Goal: Transaction & Acquisition: Purchase product/service

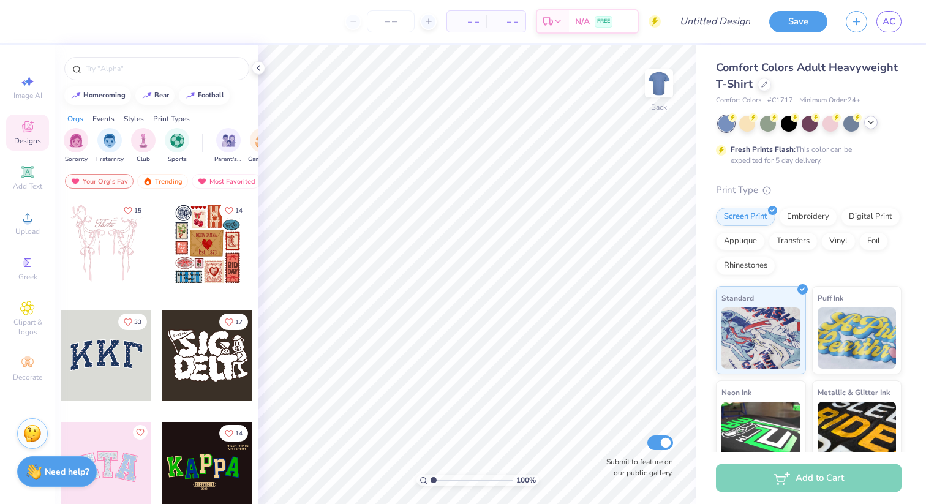
click at [877, 121] on div at bounding box center [870, 122] width 13 height 13
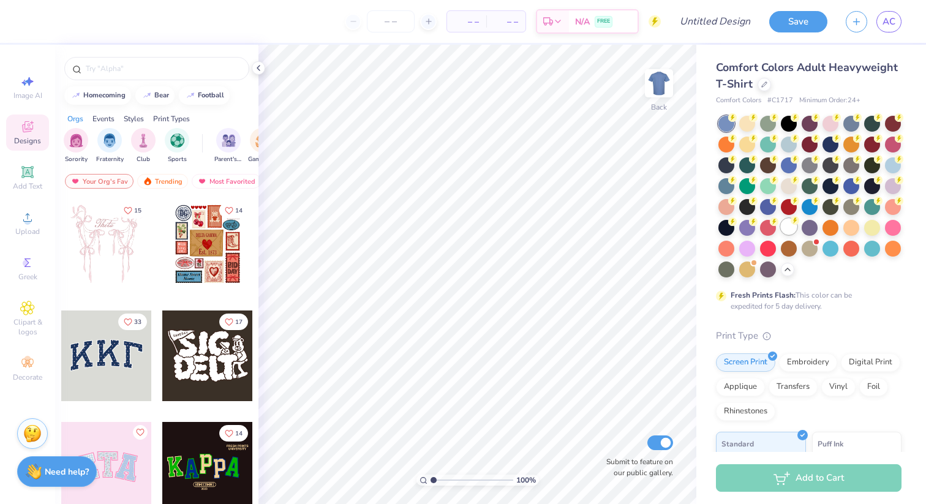
click at [789, 221] on div at bounding box center [789, 227] width 16 height 16
click at [21, 230] on span "Upload" at bounding box center [27, 232] width 24 height 10
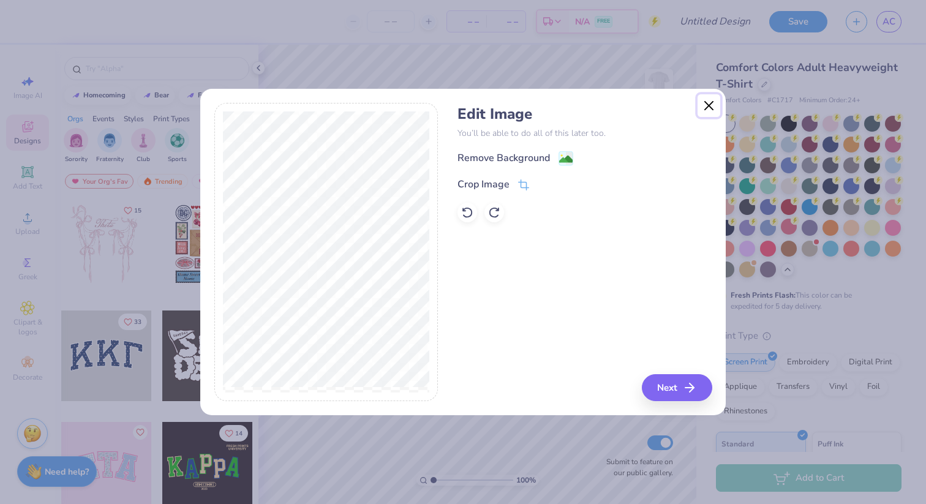
click at [711, 100] on button "Close" at bounding box center [708, 105] width 23 height 23
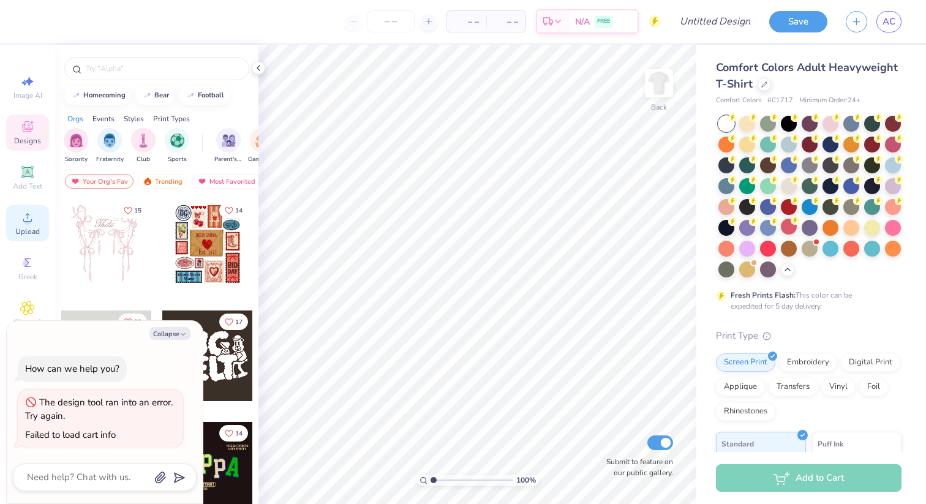
click at [28, 216] on icon at bounding box center [27, 217] width 15 height 15
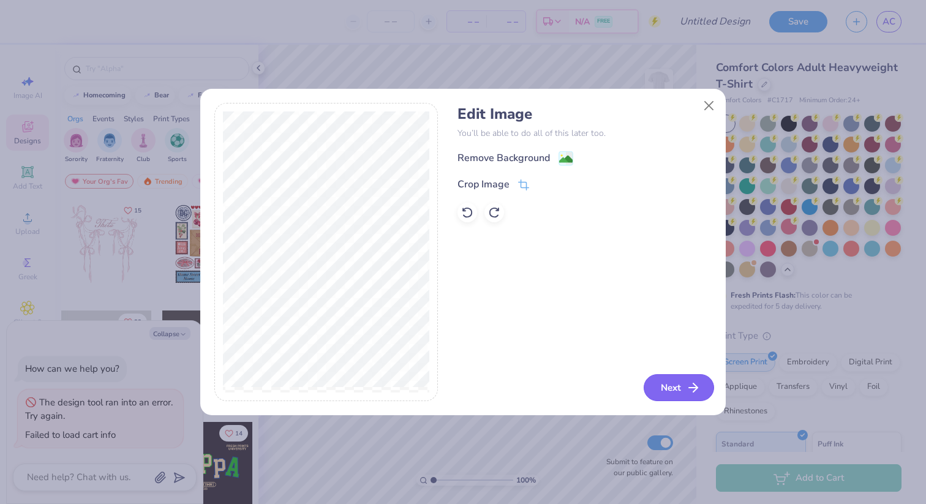
click at [673, 383] on button "Next" at bounding box center [679, 387] width 70 height 27
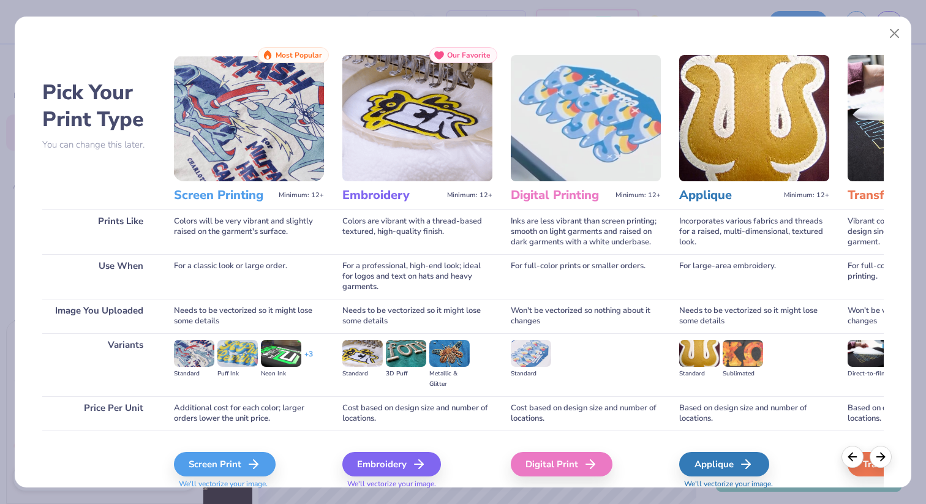
scroll to position [45, 0]
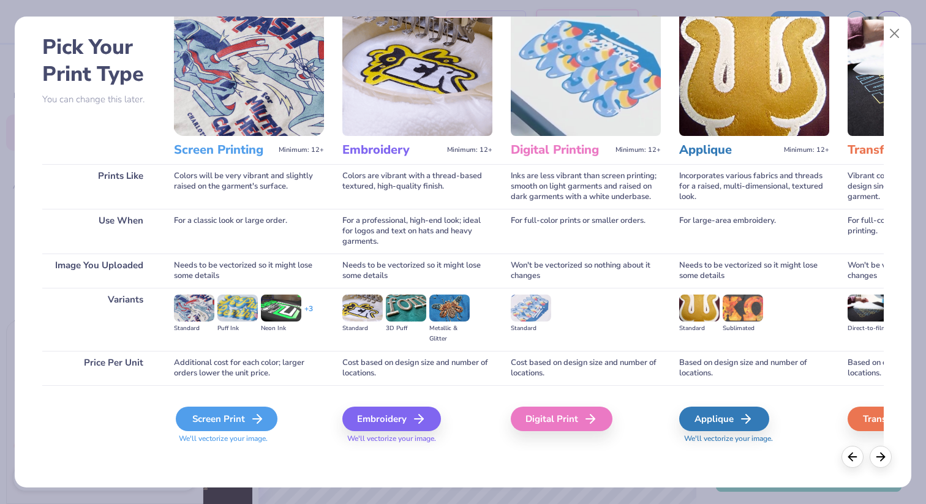
click at [216, 426] on div "Screen Print" at bounding box center [227, 419] width 102 height 24
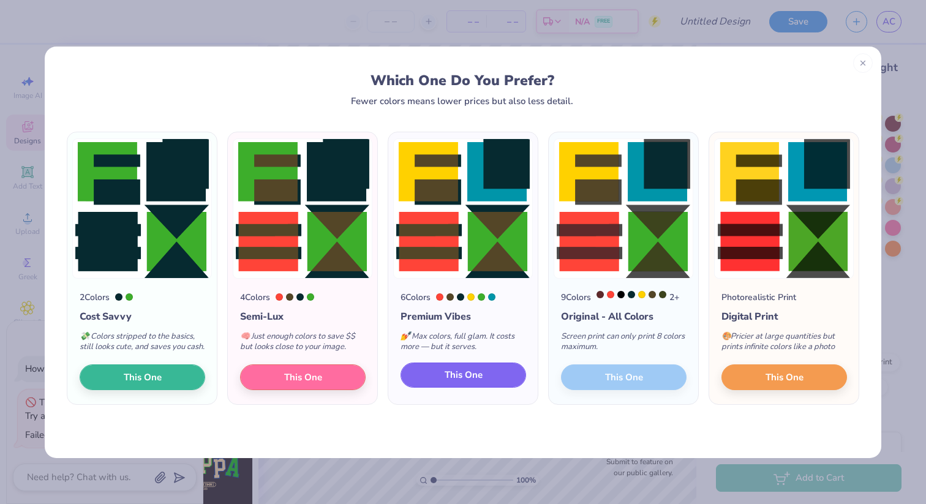
click at [481, 374] on button "This One" at bounding box center [463, 376] width 126 height 26
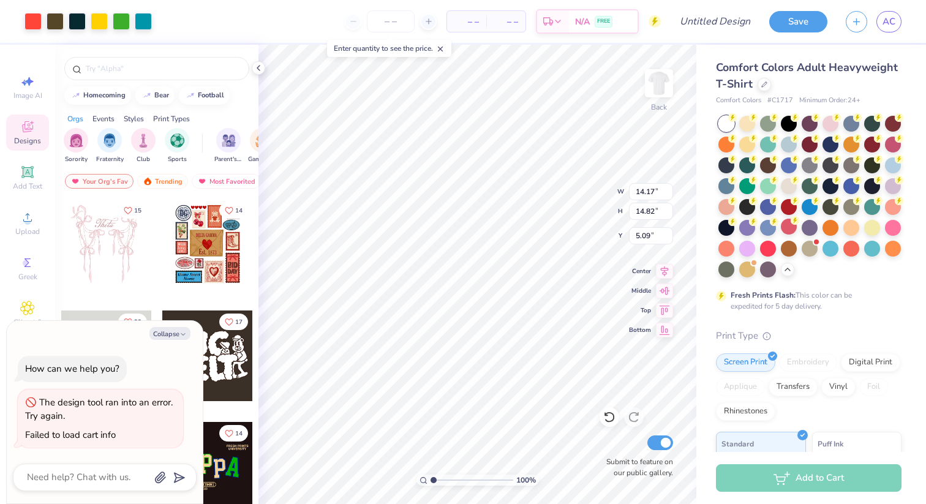
type textarea "x"
type input "5.75"
type input "6.01"
type textarea "x"
type input "3.00"
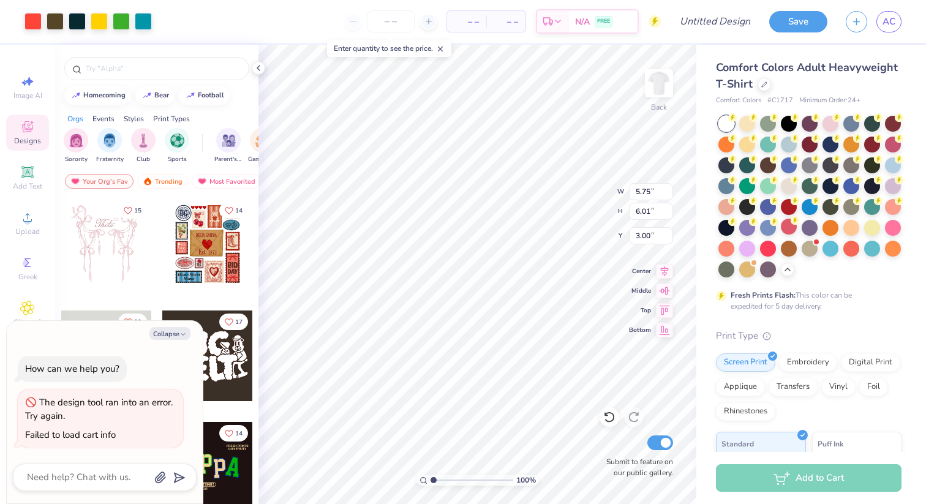
type textarea "x"
type input "5.65"
type input "5.91"
type textarea "x"
type input "3.42"
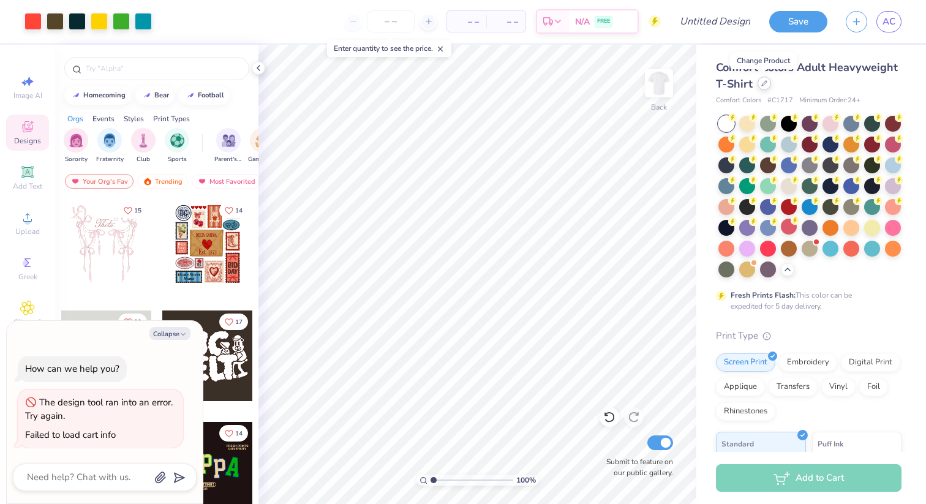
click at [763, 85] on icon at bounding box center [764, 83] width 5 height 5
type textarea "x"
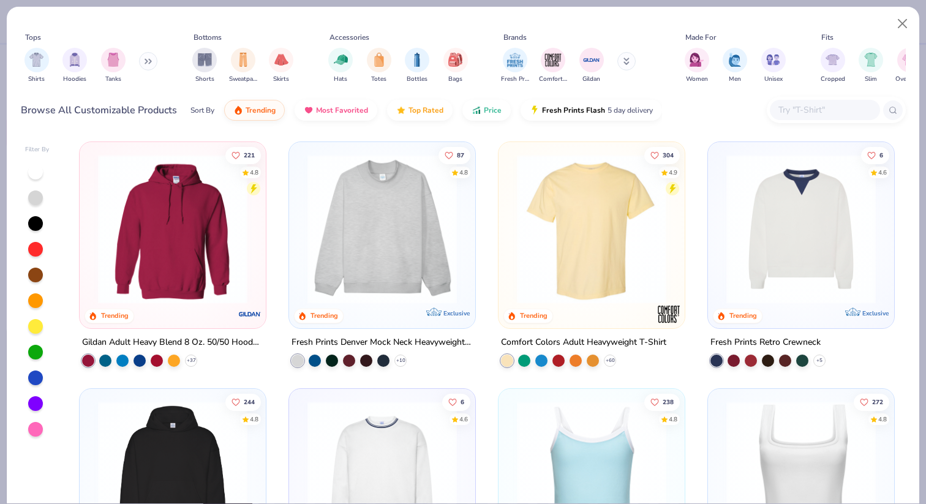
click at [805, 108] on input "text" at bounding box center [824, 110] width 94 height 14
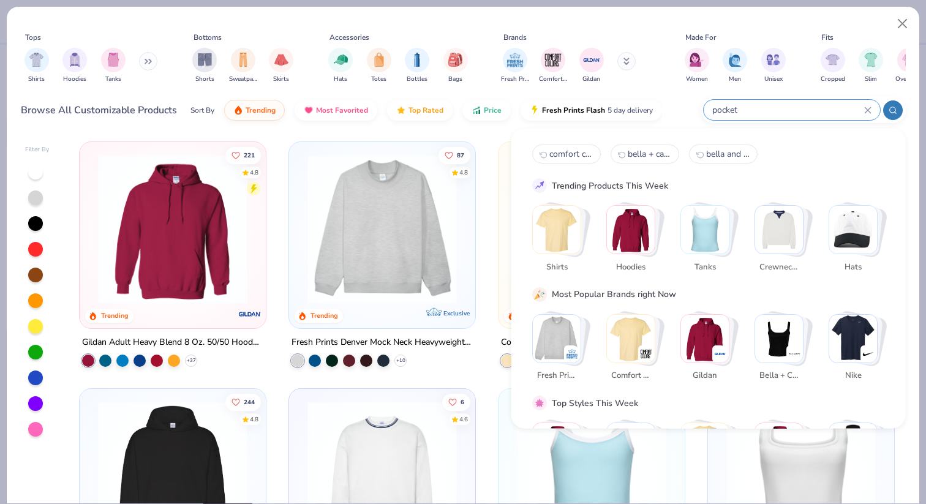
type input "pocket"
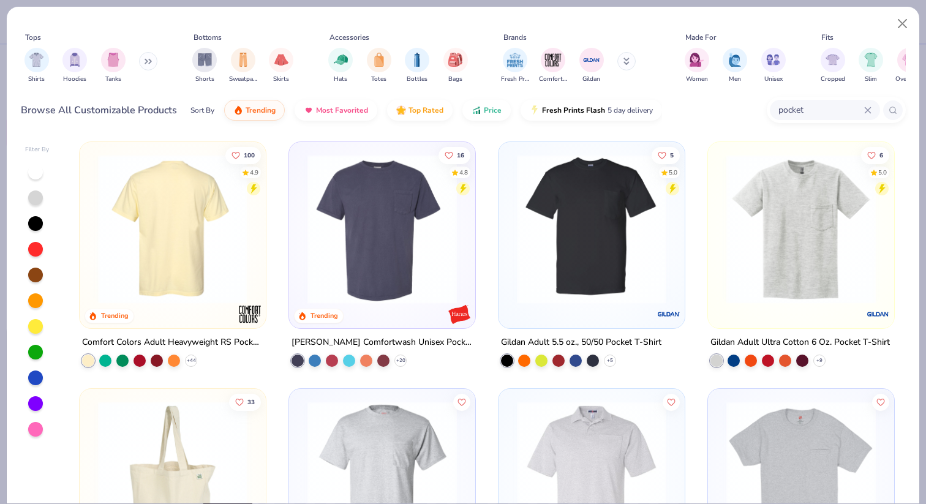
click at [92, 204] on img at bounding box center [12, 228] width 162 height 149
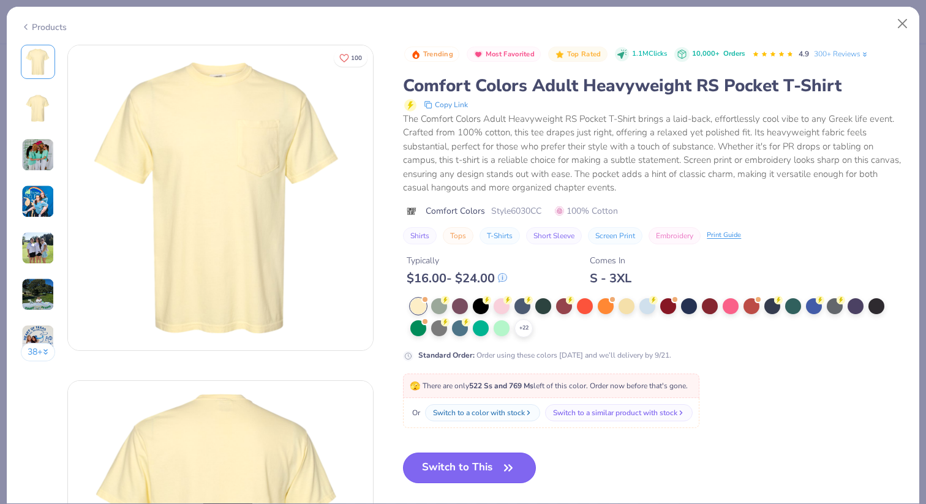
click at [443, 465] on button "Switch to This" at bounding box center [469, 468] width 133 height 31
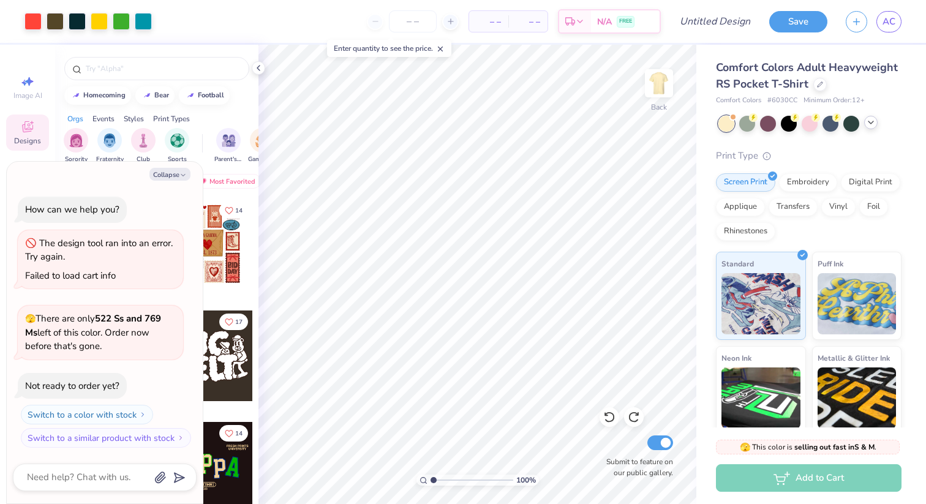
click at [873, 123] on icon at bounding box center [871, 123] width 10 height 10
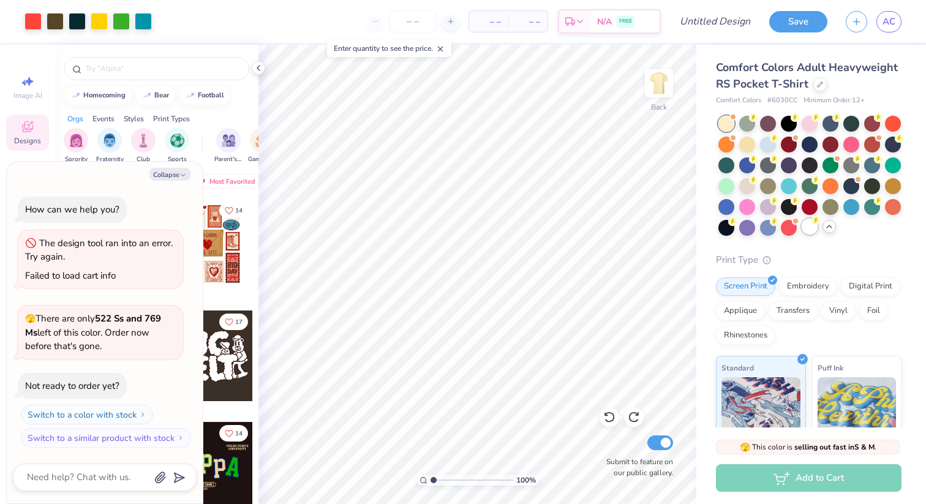
click at [812, 227] on div at bounding box center [810, 227] width 16 height 16
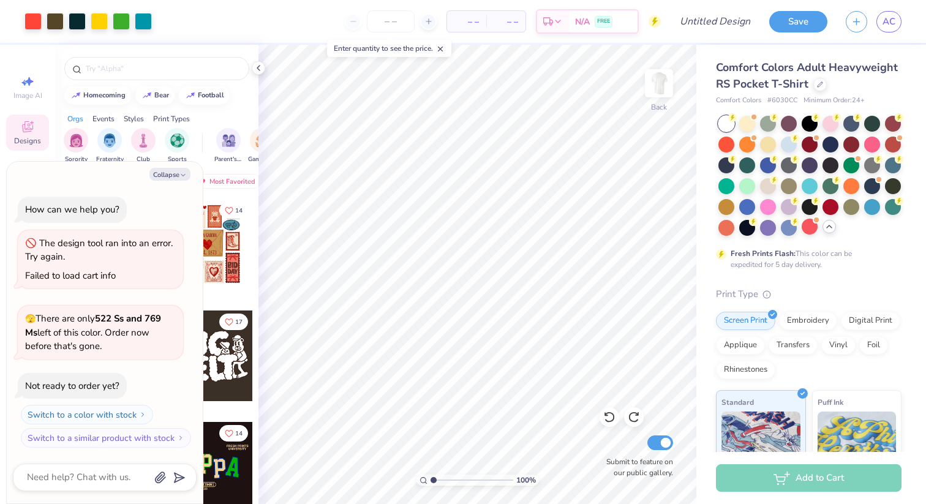
click at [870, 233] on div at bounding box center [809, 176] width 183 height 120
click at [777, 154] on div at bounding box center [809, 176] width 183 height 120
click at [772, 147] on div at bounding box center [768, 143] width 16 height 16
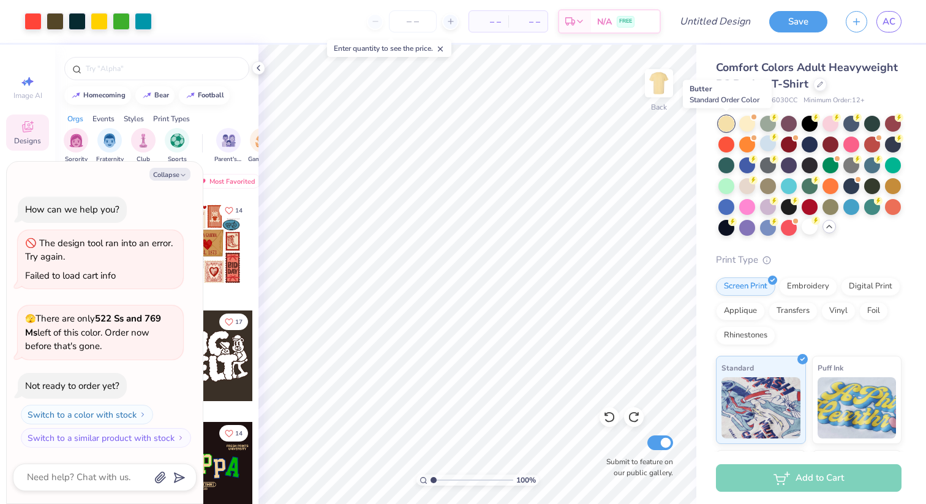
click at [730, 122] on div at bounding box center [726, 124] width 16 height 16
click at [731, 171] on div at bounding box center [726, 164] width 16 height 16
click at [731, 187] on div at bounding box center [726, 185] width 16 height 16
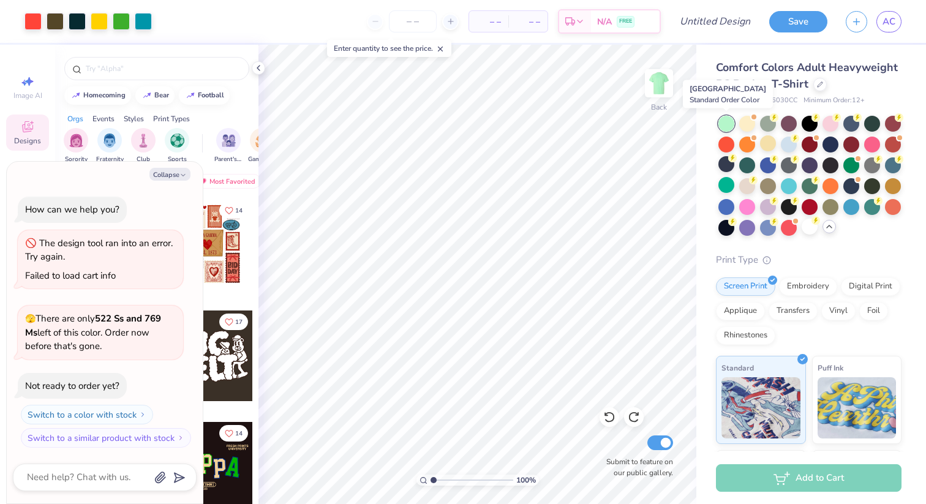
click at [721, 120] on div at bounding box center [726, 124] width 16 height 16
click at [751, 120] on div at bounding box center [747, 123] width 16 height 16
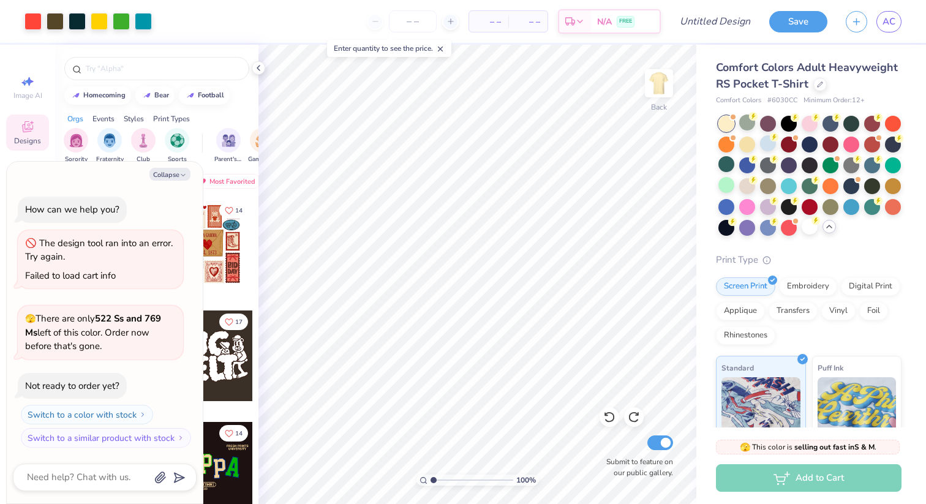
scroll to position [133, 0]
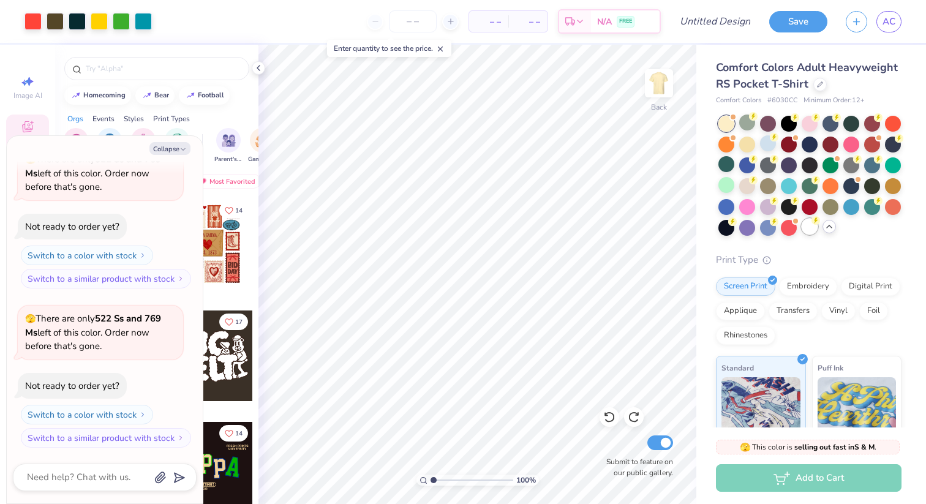
click at [813, 230] on div at bounding box center [810, 227] width 16 height 16
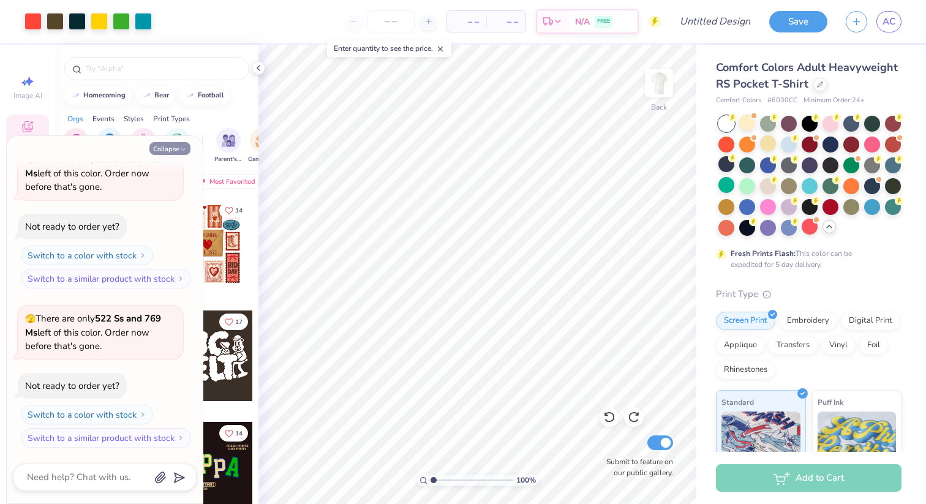
click at [168, 147] on button "Collapse" at bounding box center [169, 148] width 41 height 13
type textarea "x"
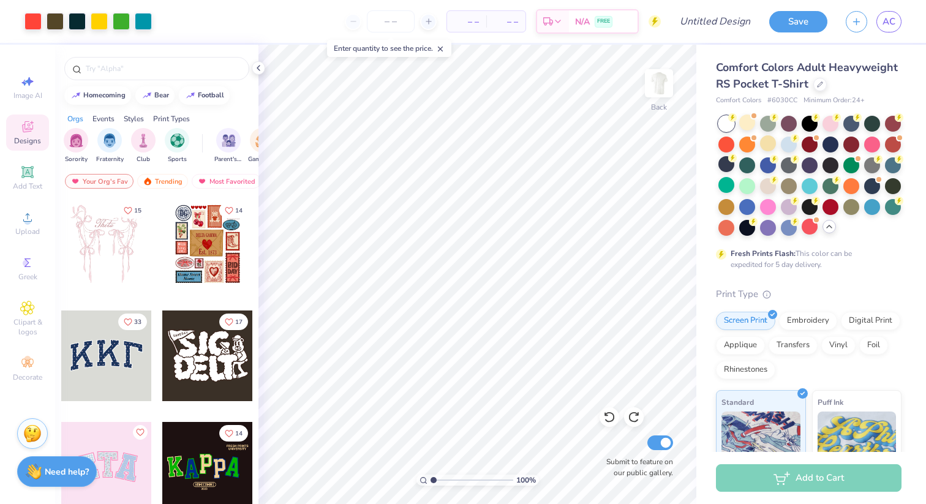
click at [281, 30] on div "– – Per Item – – Total Est. Delivery N/A FREE" at bounding box center [411, 21] width 500 height 43
click at [405, 23] on input "number" at bounding box center [391, 21] width 48 height 22
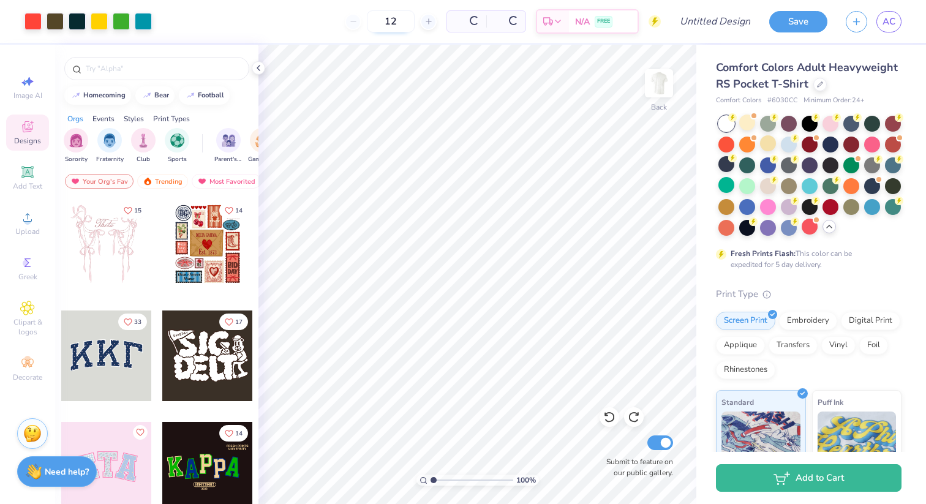
type input "12"
drag, startPoint x: 373, startPoint y: 23, endPoint x: 346, endPoint y: 23, distance: 26.9
click at [346, 23] on input "12" at bounding box center [350, 21] width 48 height 22
click at [700, 18] on input "Design Title" at bounding box center [730, 21] width 60 height 24
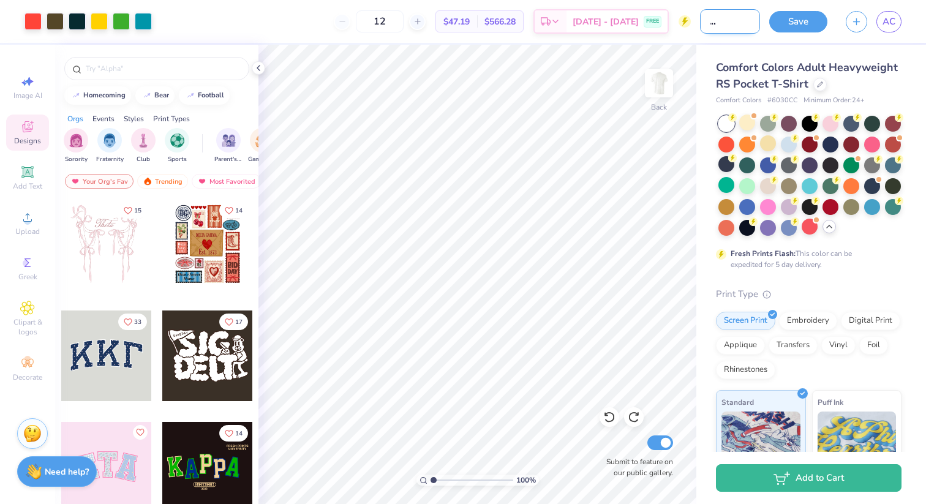
type input "flex geometric 1"
click at [786, 11] on button "Save" at bounding box center [798, 19] width 58 height 21
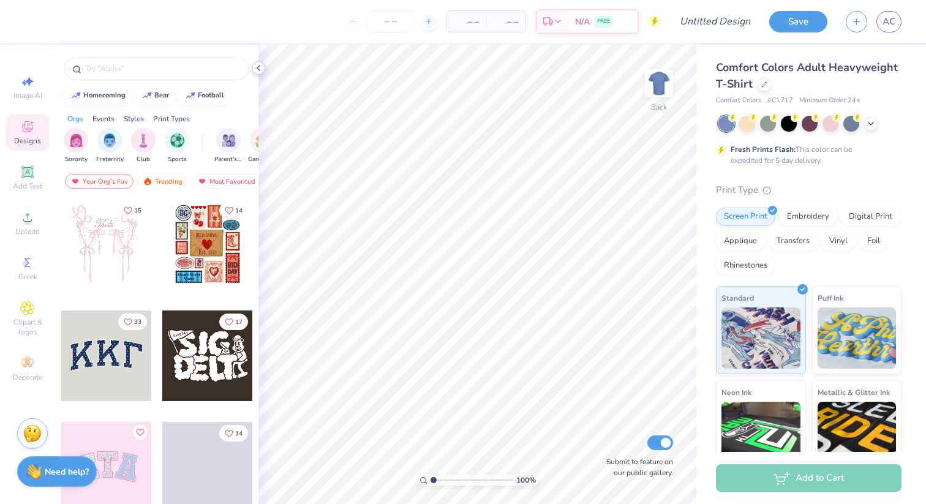
click at [260, 70] on icon at bounding box center [259, 68] width 10 height 10
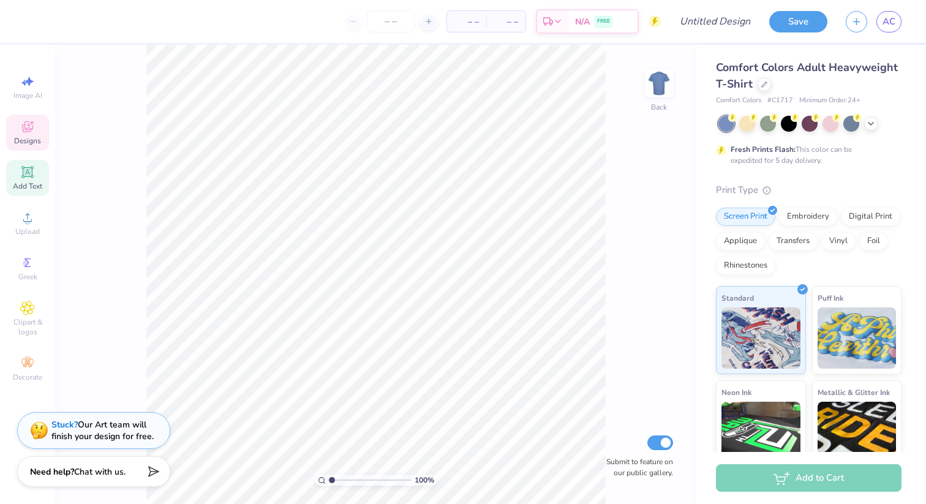
click at [27, 176] on icon at bounding box center [27, 172] width 12 height 12
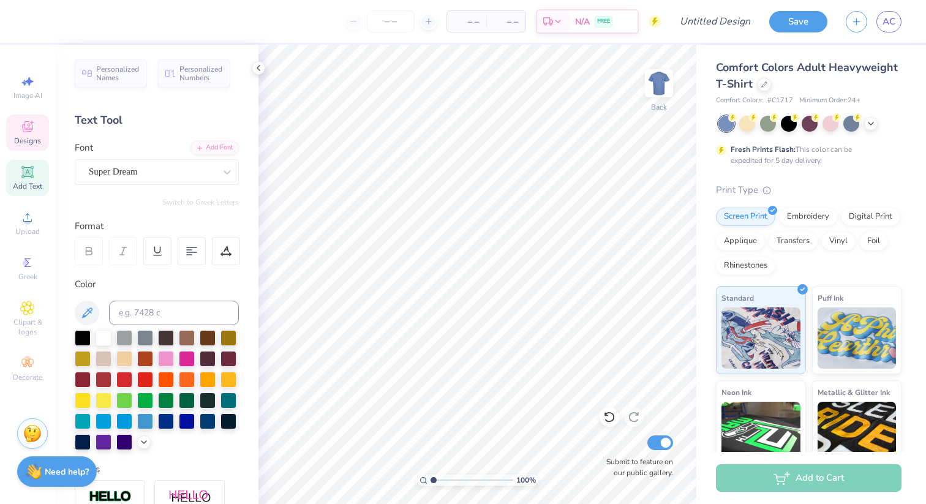
click at [29, 120] on icon at bounding box center [27, 126] width 15 height 15
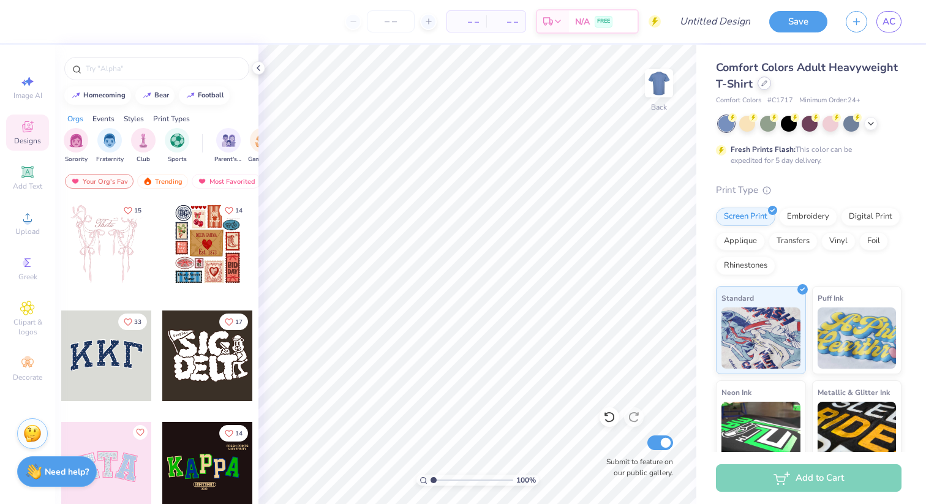
click at [761, 87] on div at bounding box center [763, 83] width 13 height 13
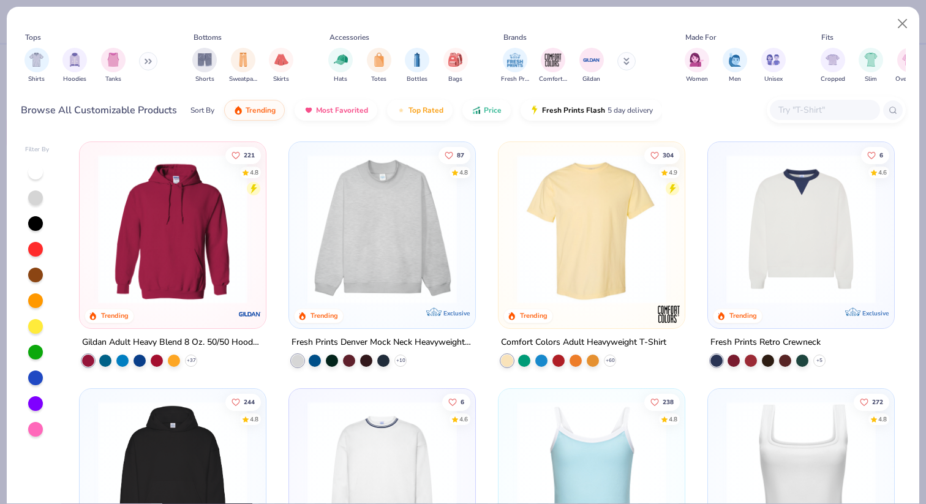
click at [789, 114] on input "text" at bounding box center [824, 110] width 94 height 14
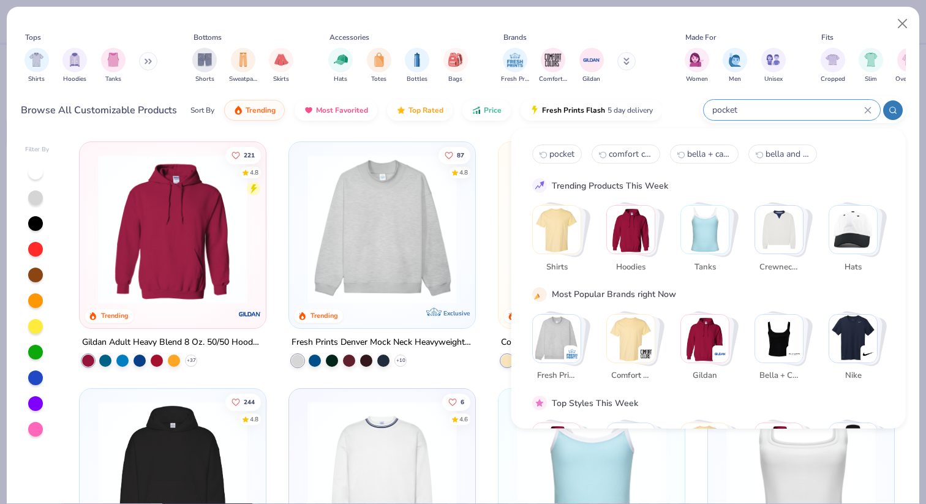
type input "pocket"
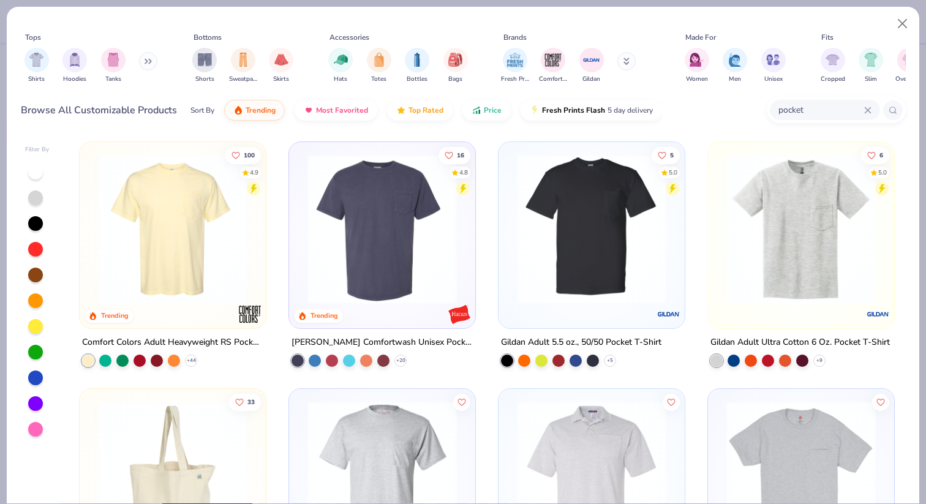
click at [191, 217] on img at bounding box center [173, 228] width 162 height 149
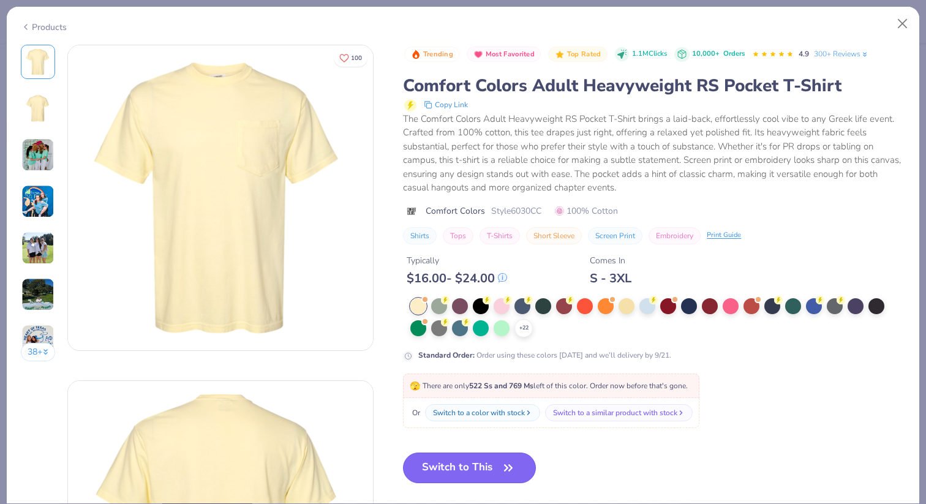
click at [513, 459] on button "Switch to This" at bounding box center [469, 468] width 133 height 31
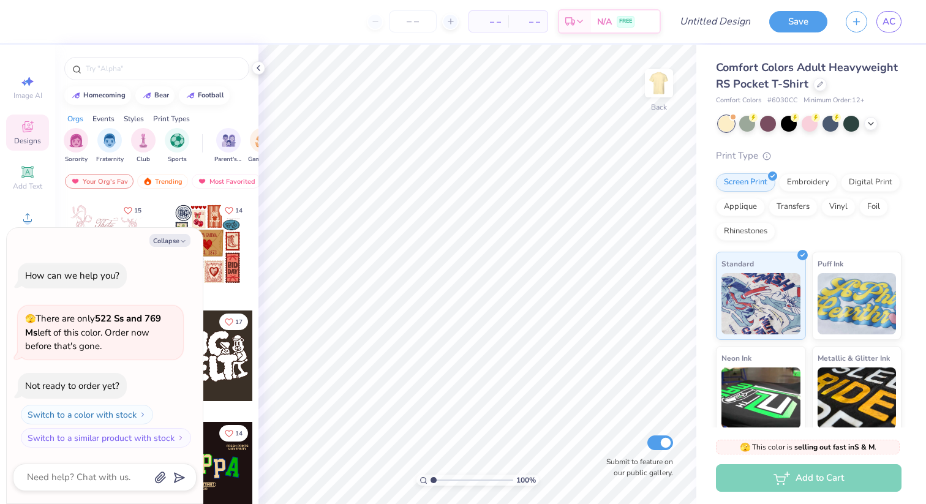
click at [882, 126] on div at bounding box center [809, 124] width 183 height 16
click at [874, 126] on icon at bounding box center [871, 123] width 10 height 10
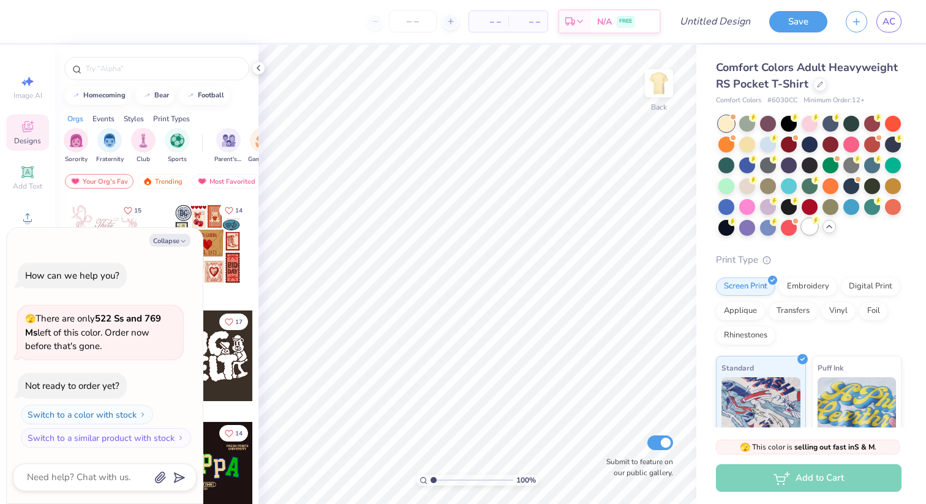
click at [806, 233] on div at bounding box center [810, 227] width 16 height 16
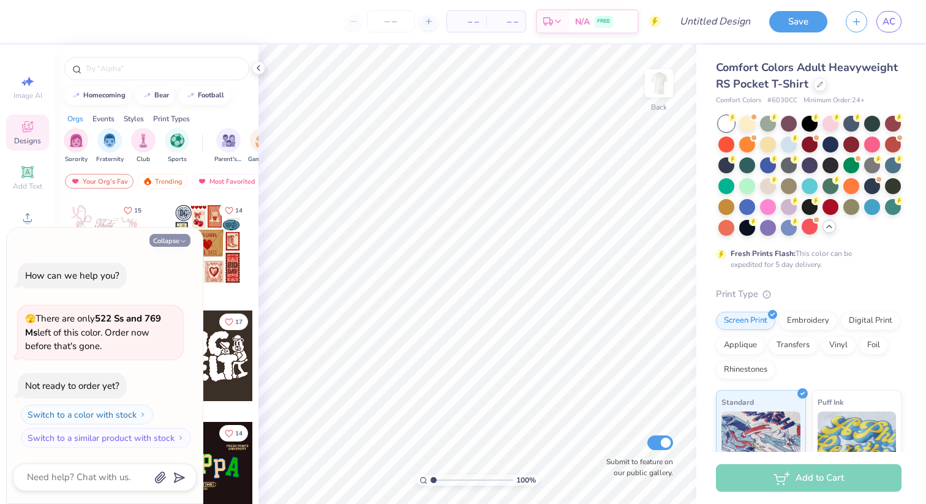
click at [170, 243] on button "Collapse" at bounding box center [169, 240] width 41 height 13
type textarea "x"
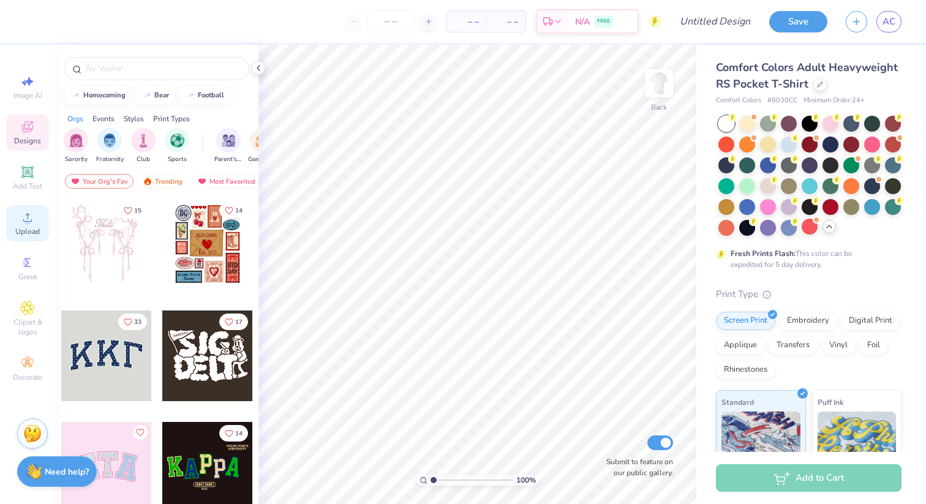
click at [27, 230] on span "Upload" at bounding box center [27, 232] width 24 height 10
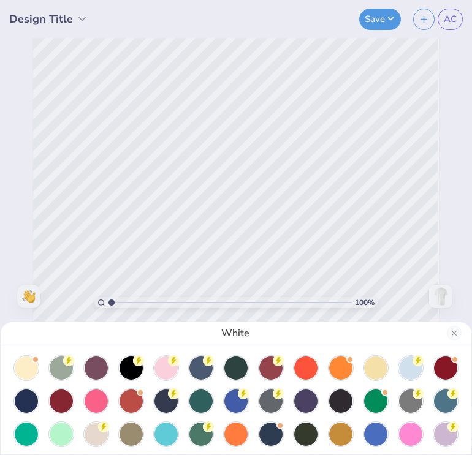
click at [91, 85] on div "White" at bounding box center [236, 227] width 472 height 455
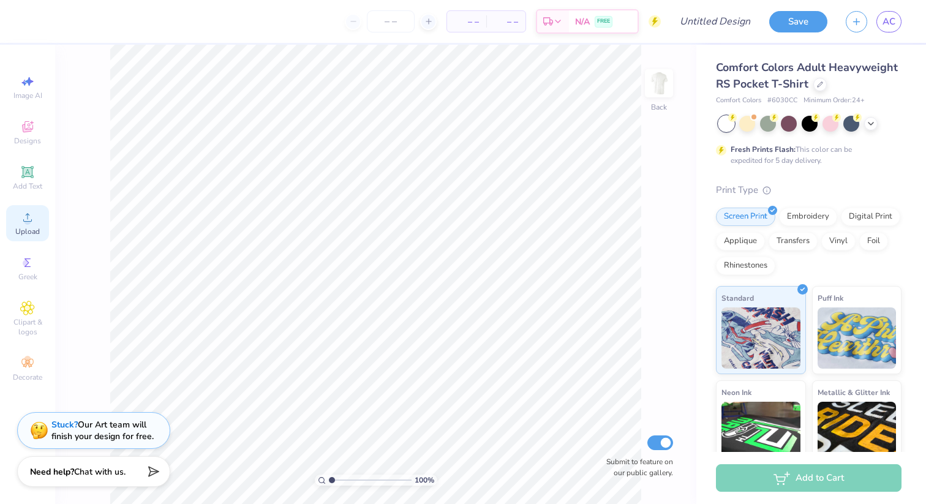
click at [28, 233] on span "Upload" at bounding box center [27, 232] width 24 height 10
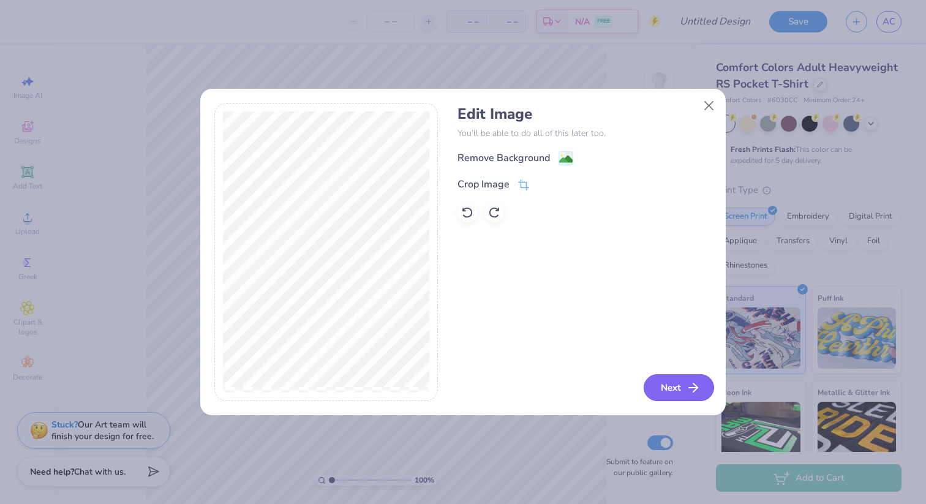
click at [673, 379] on button "Next" at bounding box center [679, 387] width 70 height 27
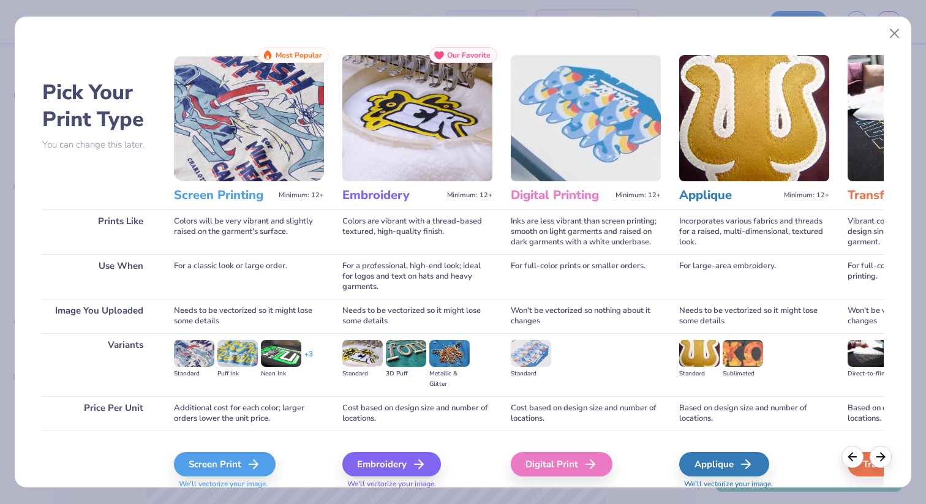
scroll to position [45, 0]
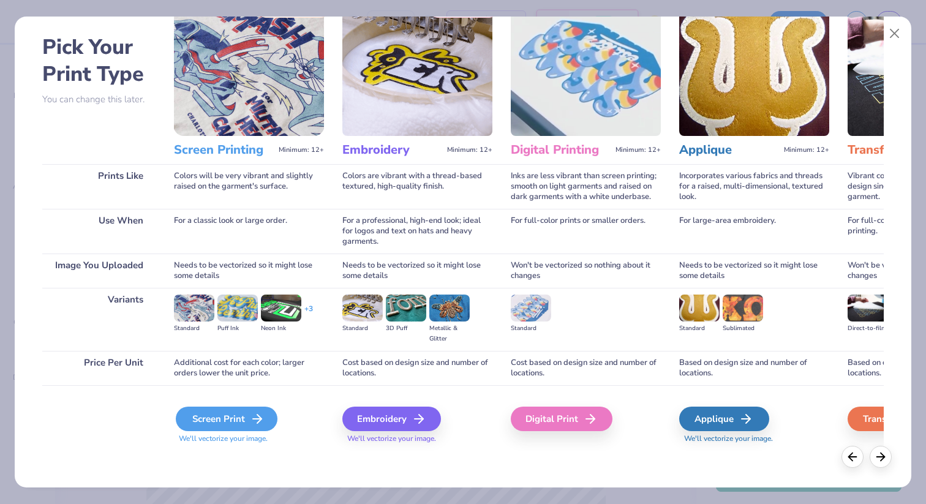
click at [237, 423] on div "Screen Print" at bounding box center [227, 419] width 102 height 24
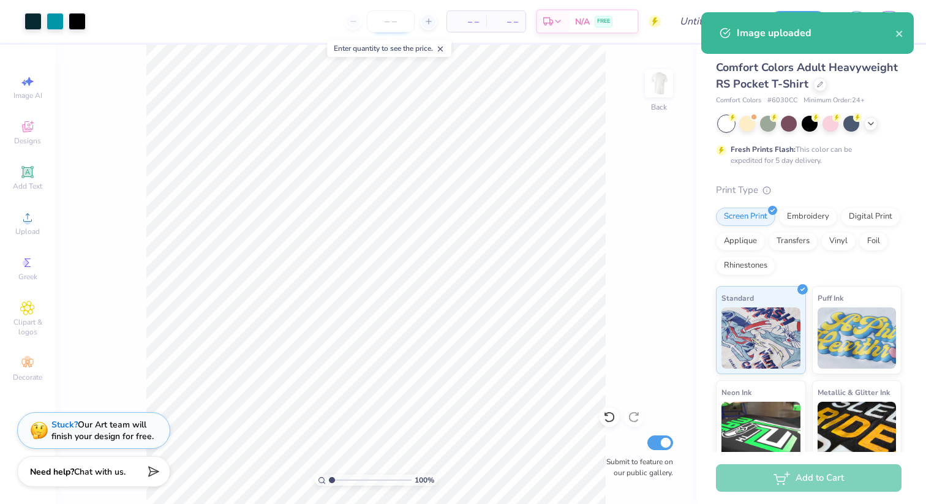
click at [384, 18] on input "number" at bounding box center [391, 21] width 48 height 22
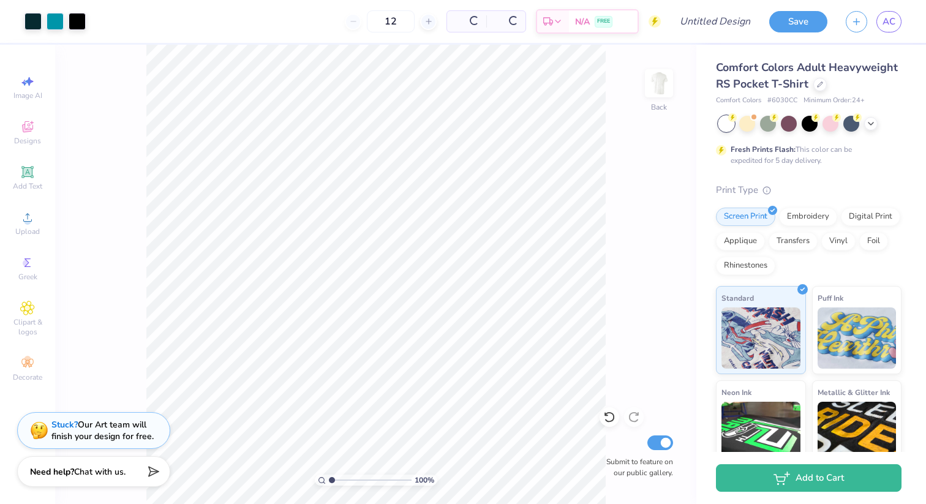
type input "12"
click at [740, 25] on input "Design Title" at bounding box center [730, 21] width 60 height 24
type input "flex geometric 2"
click at [821, 23] on button "Save" at bounding box center [798, 19] width 58 height 21
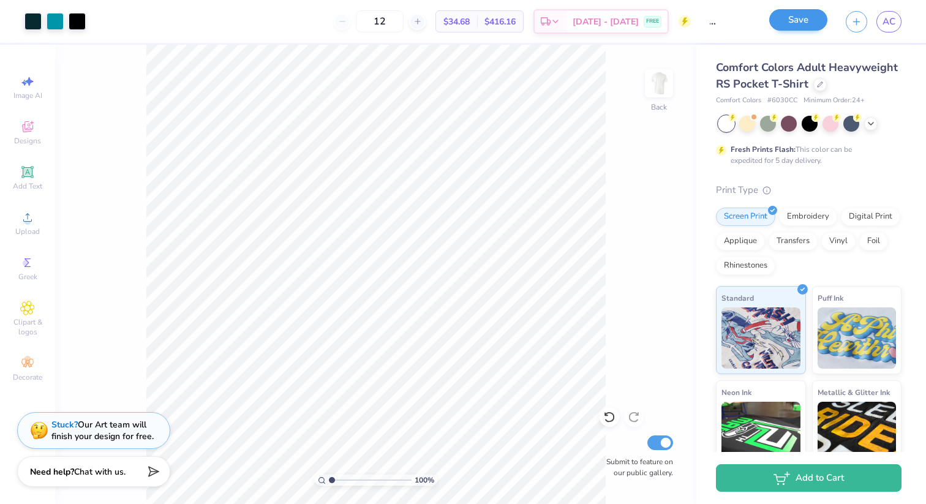
scroll to position [0, 0]
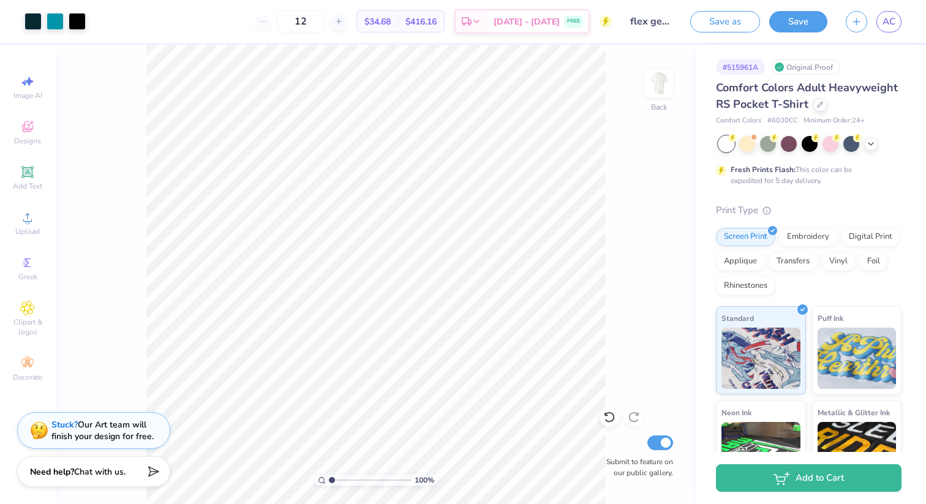
drag, startPoint x: 325, startPoint y: 19, endPoint x: 261, endPoint y: 23, distance: 63.8
click at [261, 23] on div "12 $34.68 Per Item $416.16 Total Est. Delivery Sep 18 - 21 FREE" at bounding box center [353, 21] width 517 height 43
type input "24"
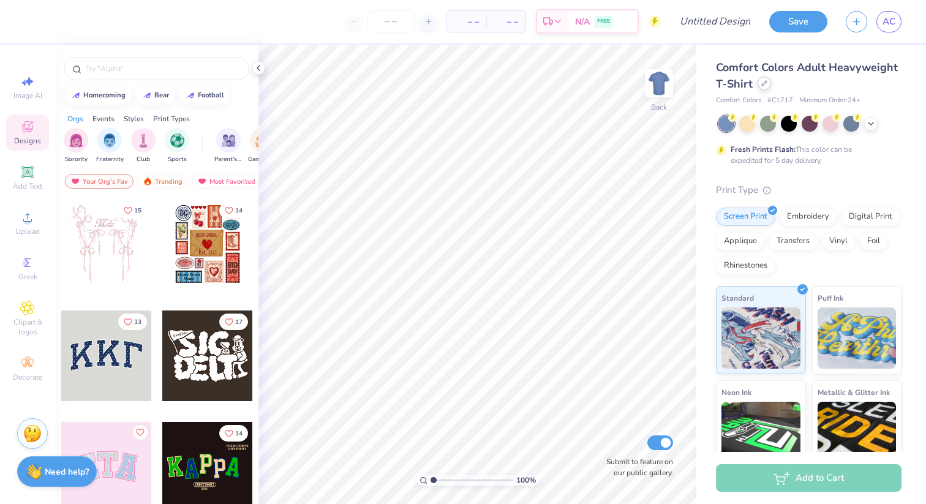
click at [759, 86] on div at bounding box center [763, 83] width 13 height 13
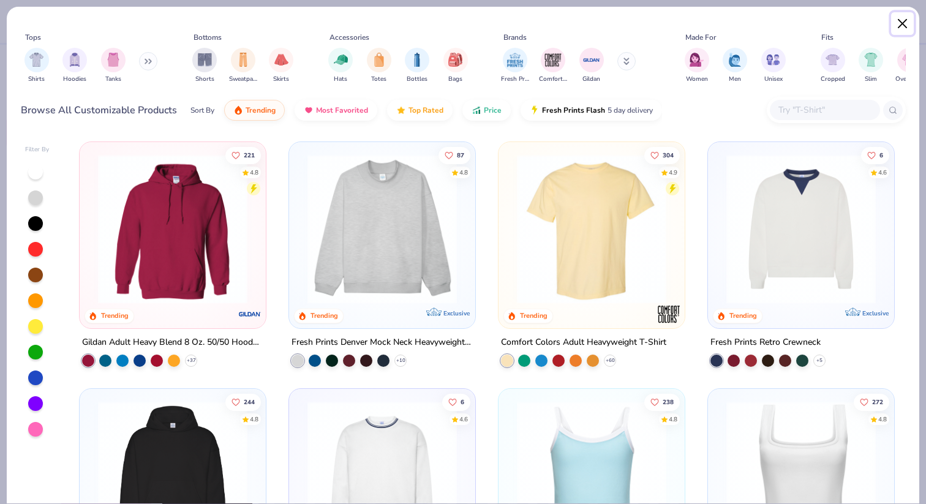
click at [911, 32] on button "Close" at bounding box center [902, 23] width 23 height 23
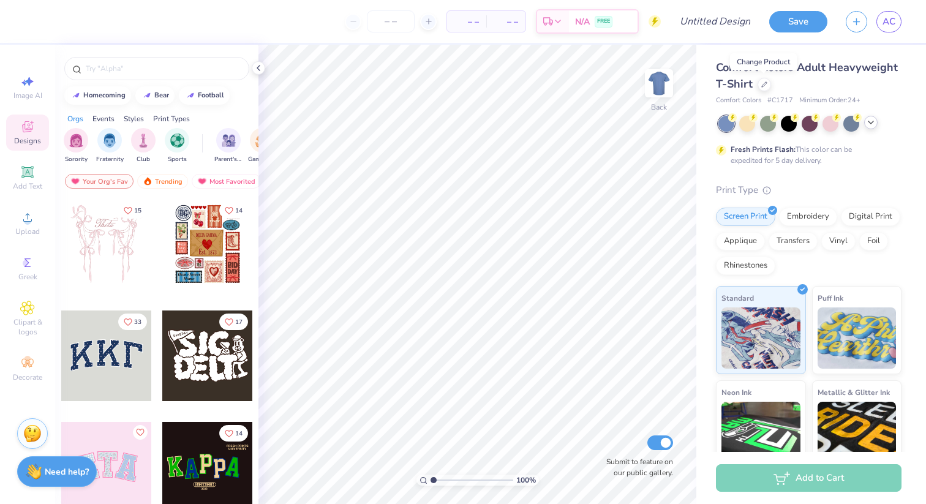
click at [875, 122] on icon at bounding box center [871, 123] width 10 height 10
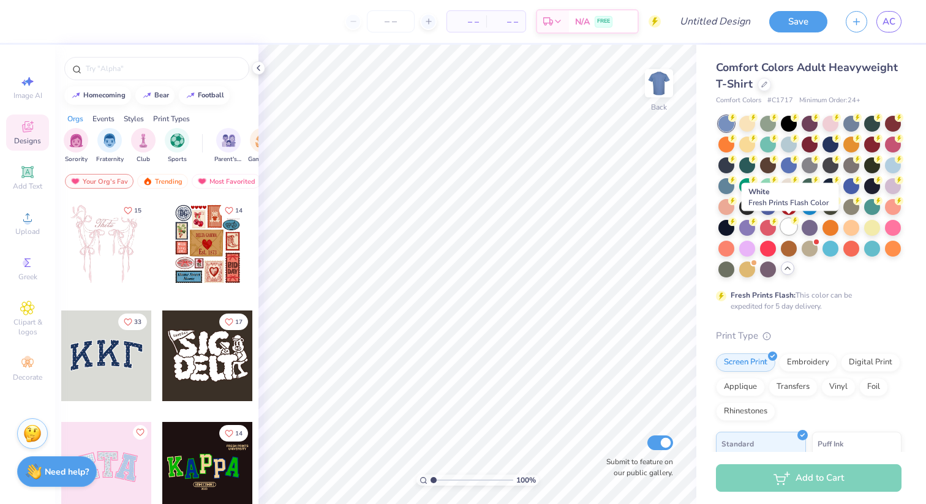
click at [791, 228] on div at bounding box center [789, 227] width 16 height 16
click at [728, 119] on icon at bounding box center [732, 117] width 9 height 9
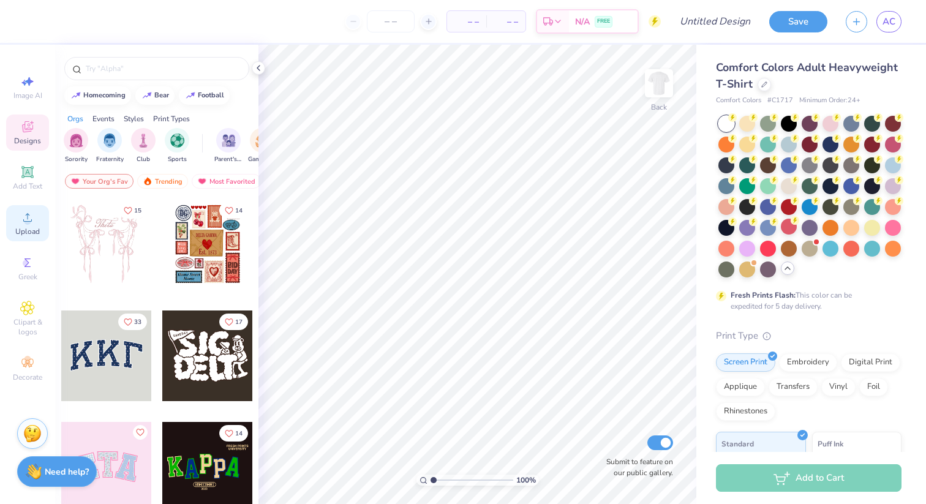
click at [14, 228] on div "Upload" at bounding box center [27, 223] width 43 height 36
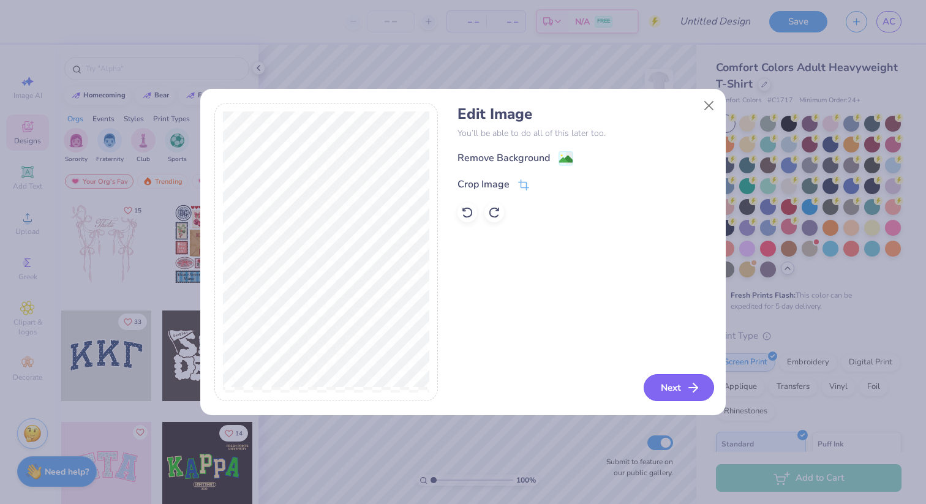
click at [655, 382] on button "Next" at bounding box center [679, 387] width 70 height 27
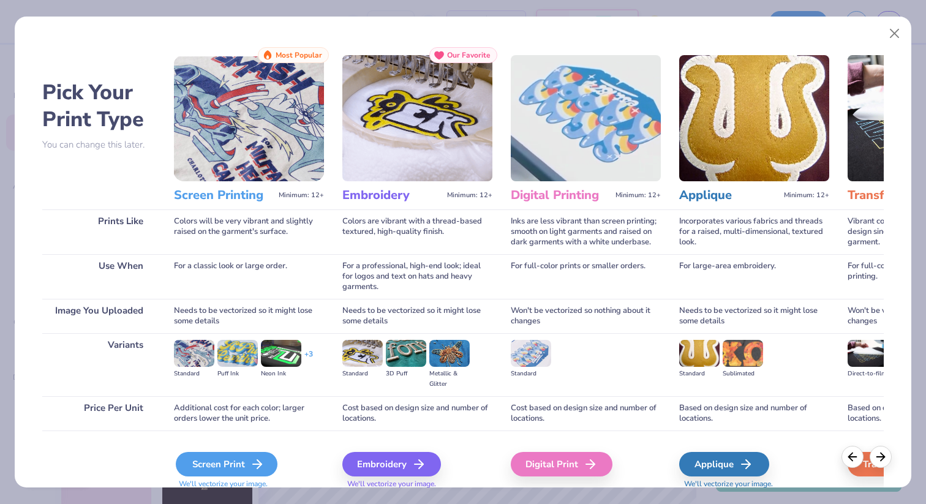
click at [215, 460] on div "Screen Print" at bounding box center [227, 464] width 102 height 24
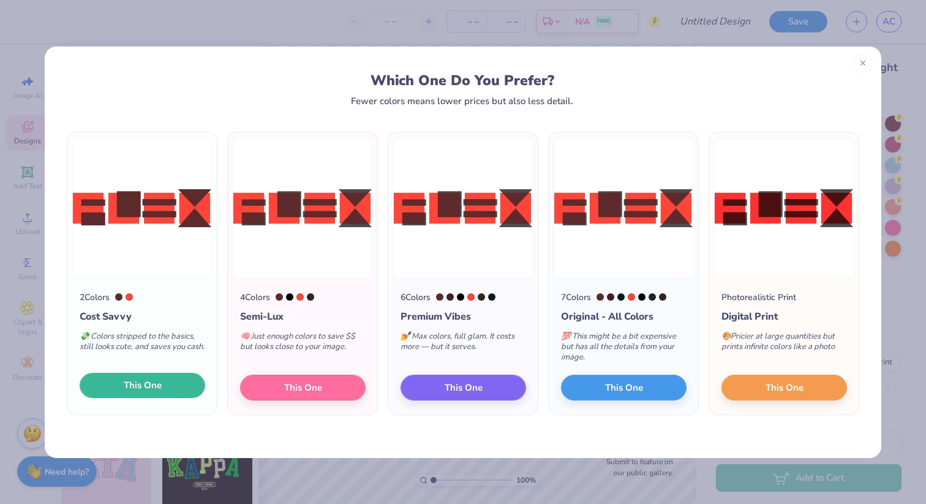
click at [149, 378] on button "This One" at bounding box center [143, 386] width 126 height 26
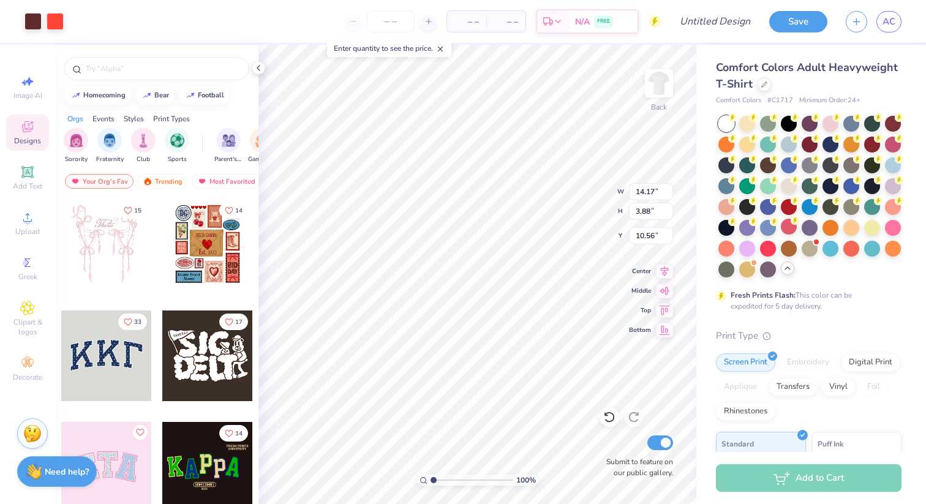
type input "3.00"
type input "11.87"
type input "3.25"
type input "3.58"
click at [389, 13] on input "number" at bounding box center [391, 21] width 48 height 22
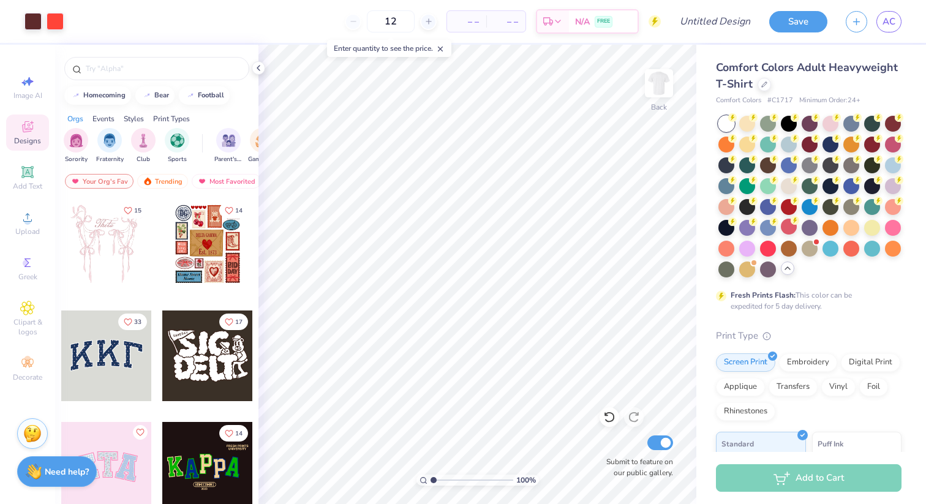
type input "12"
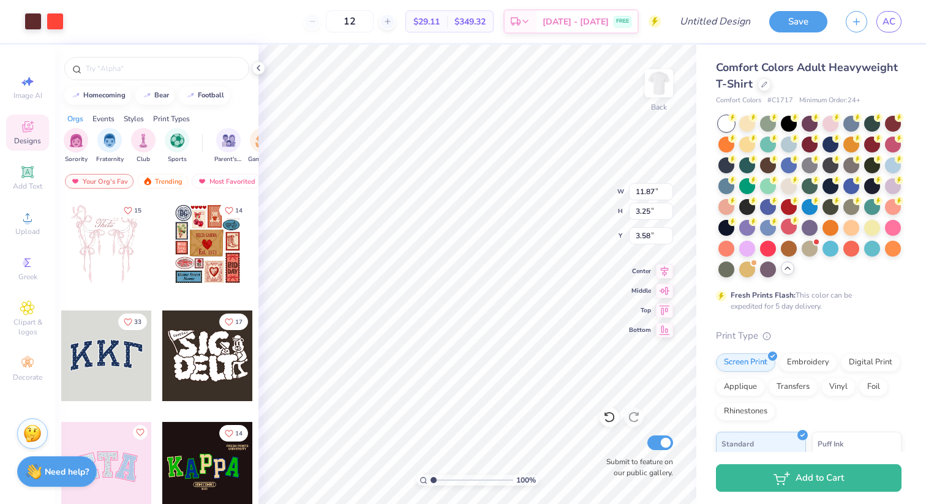
type input "3.54"
type input "12.74"
type input "3.49"
type input "3.69"
click at [813, 184] on div at bounding box center [810, 185] width 16 height 16
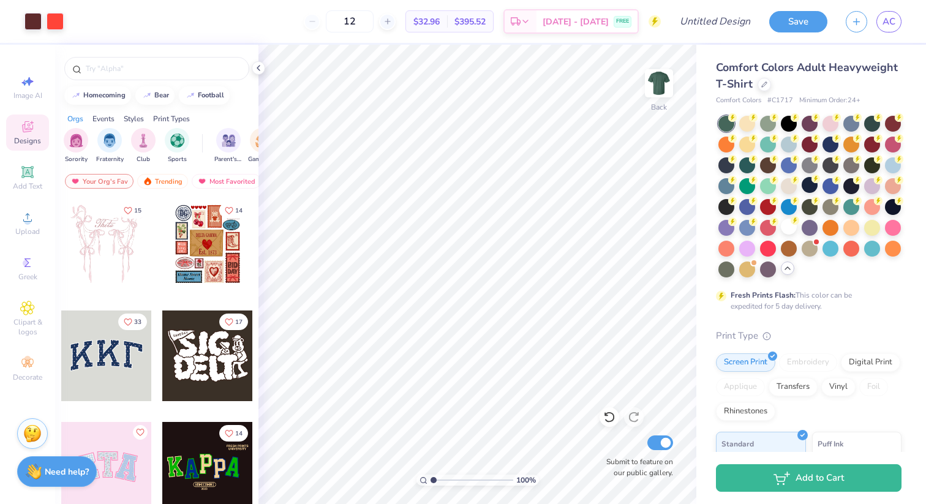
click at [787, 159] on div at bounding box center [789, 165] width 16 height 16
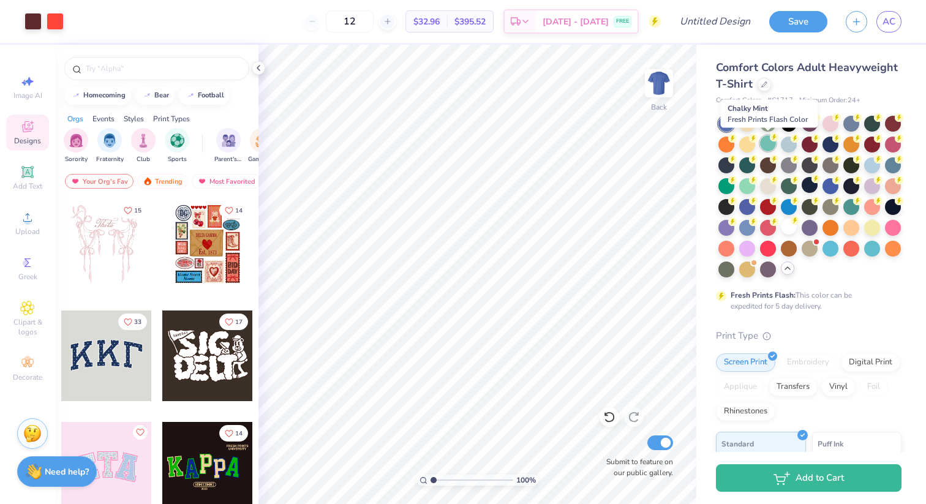
click at [766, 135] on div at bounding box center [768, 143] width 16 height 16
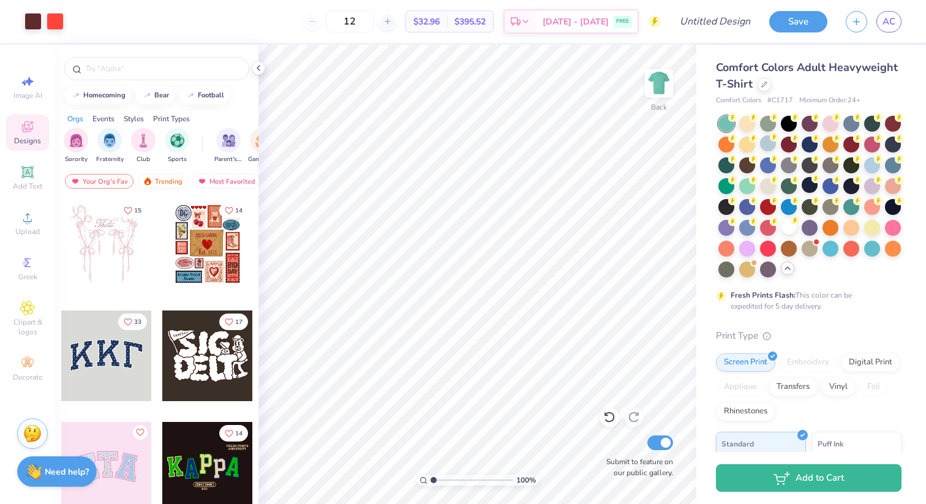
click at [740, 121] on div at bounding box center [747, 124] width 16 height 16
click at [735, 174] on div at bounding box center [809, 197] width 183 height 162
click at [726, 167] on div at bounding box center [726, 164] width 16 height 16
click at [798, 194] on div at bounding box center [809, 197] width 183 height 162
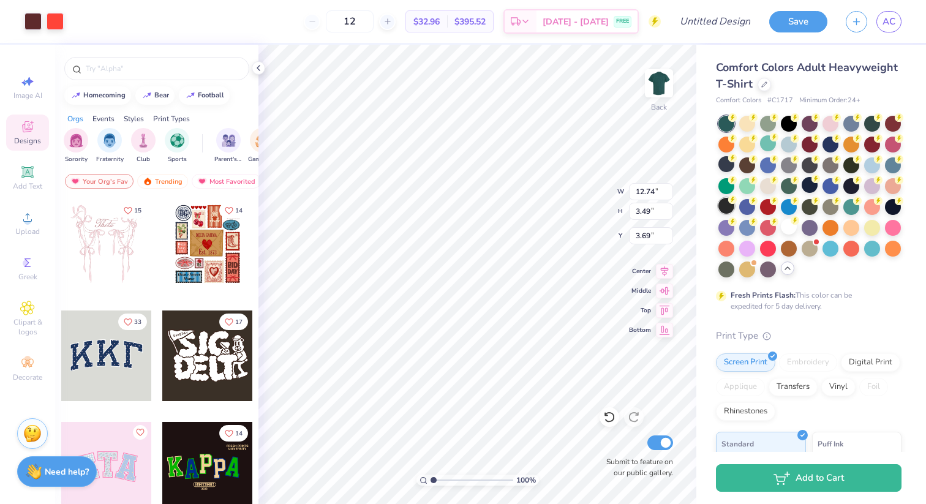
type input "3.66"
click at [786, 221] on div at bounding box center [789, 227] width 16 height 16
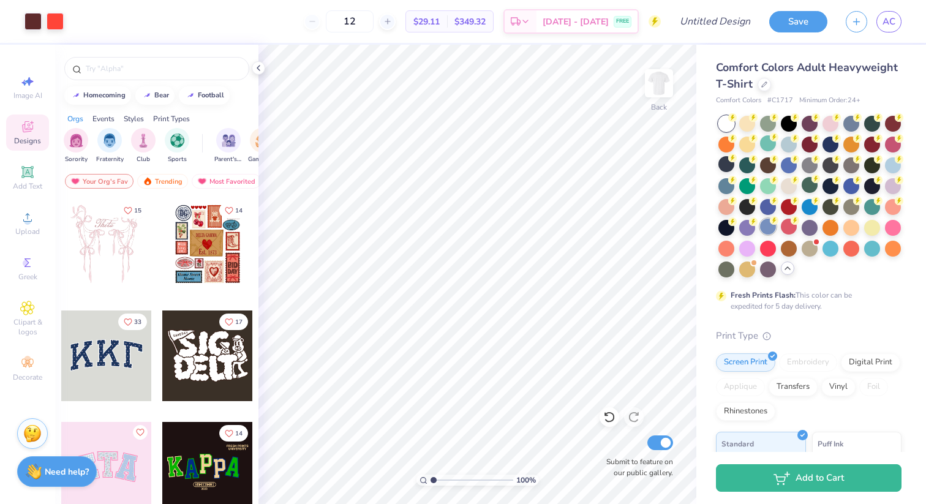
click at [771, 219] on circle at bounding box center [774, 220] width 9 height 9
click at [753, 223] on circle at bounding box center [753, 220] width 9 height 9
click at [751, 156] on circle at bounding box center [753, 158] width 9 height 9
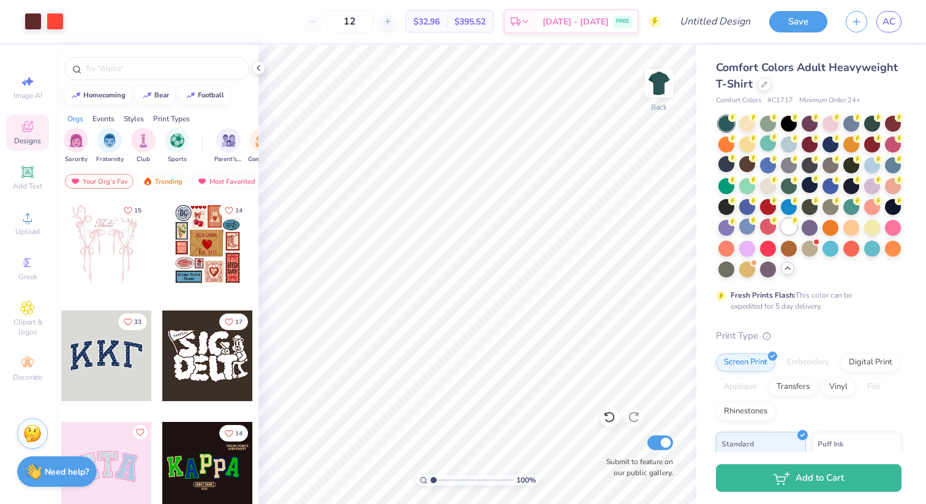
click at [791, 224] on icon at bounding box center [795, 220] width 9 height 9
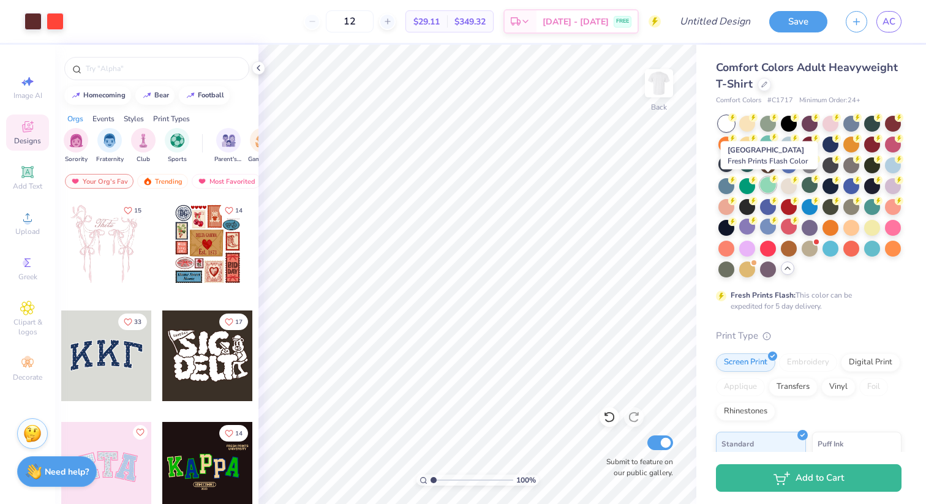
click at [772, 188] on div at bounding box center [768, 185] width 16 height 16
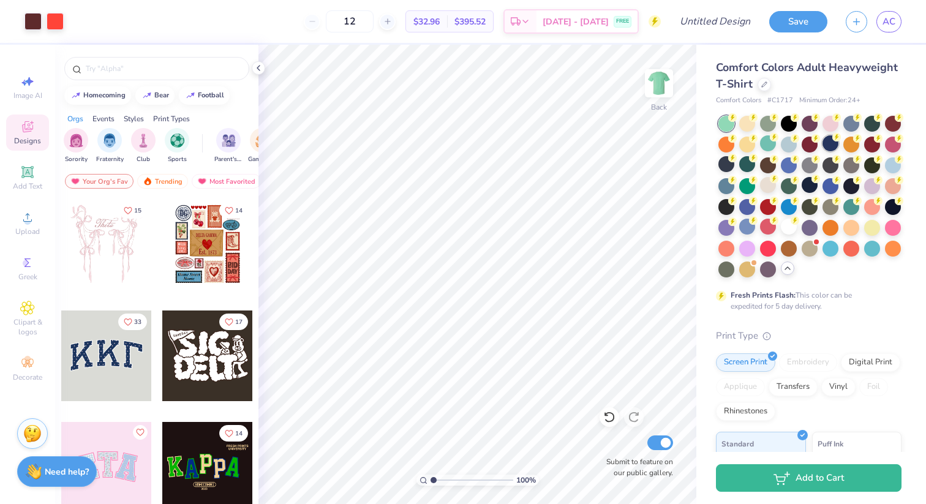
click at [823, 143] on div at bounding box center [830, 143] width 16 height 16
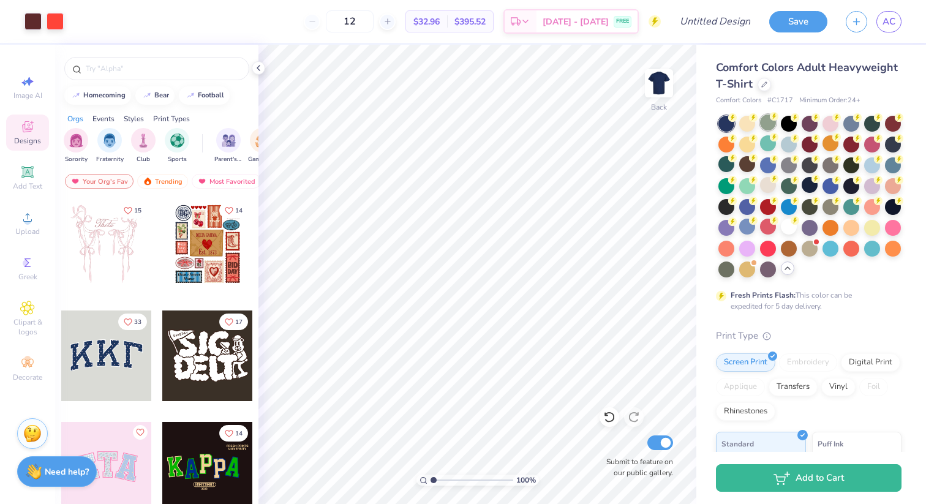
click at [770, 131] on div at bounding box center [809, 197] width 183 height 162
click at [782, 120] on div at bounding box center [789, 123] width 16 height 16
click at [863, 135] on div at bounding box center [809, 197] width 183 height 162
click at [867, 156] on div at bounding box center [809, 197] width 183 height 162
click at [874, 162] on icon at bounding box center [878, 158] width 9 height 9
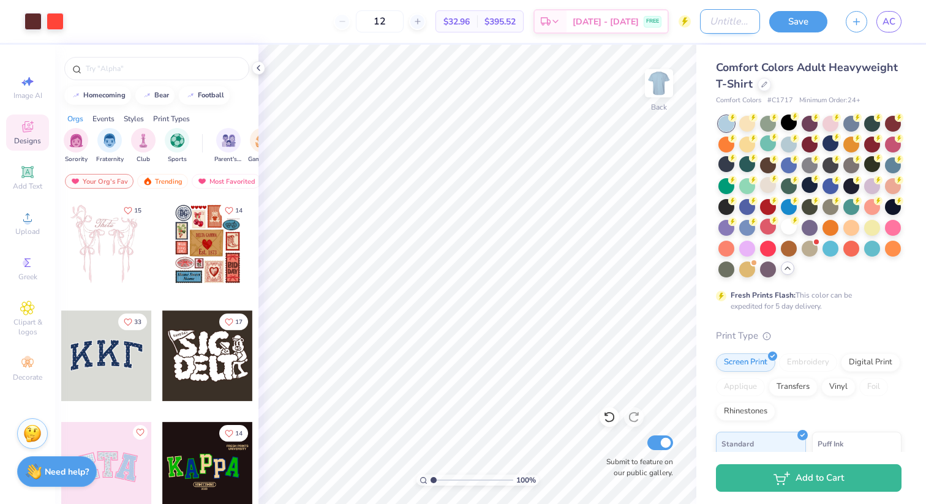
click at [713, 27] on input "Design Title" at bounding box center [730, 21] width 60 height 24
type input "flex geometric 3"
click at [790, 13] on button "Save" at bounding box center [798, 19] width 58 height 21
